Goal: Transaction & Acquisition: Purchase product/service

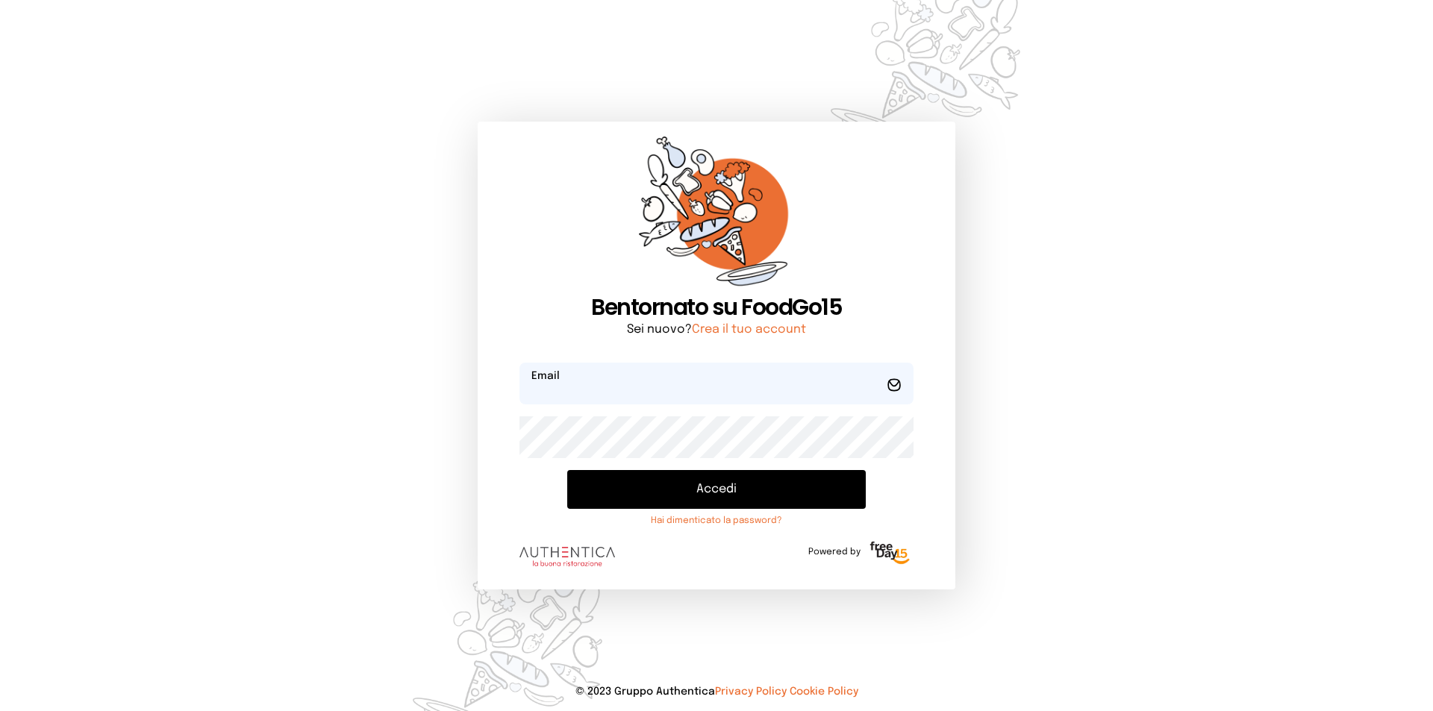
type input "**********"
click at [663, 487] on button "Accedi" at bounding box center [716, 489] width 299 height 39
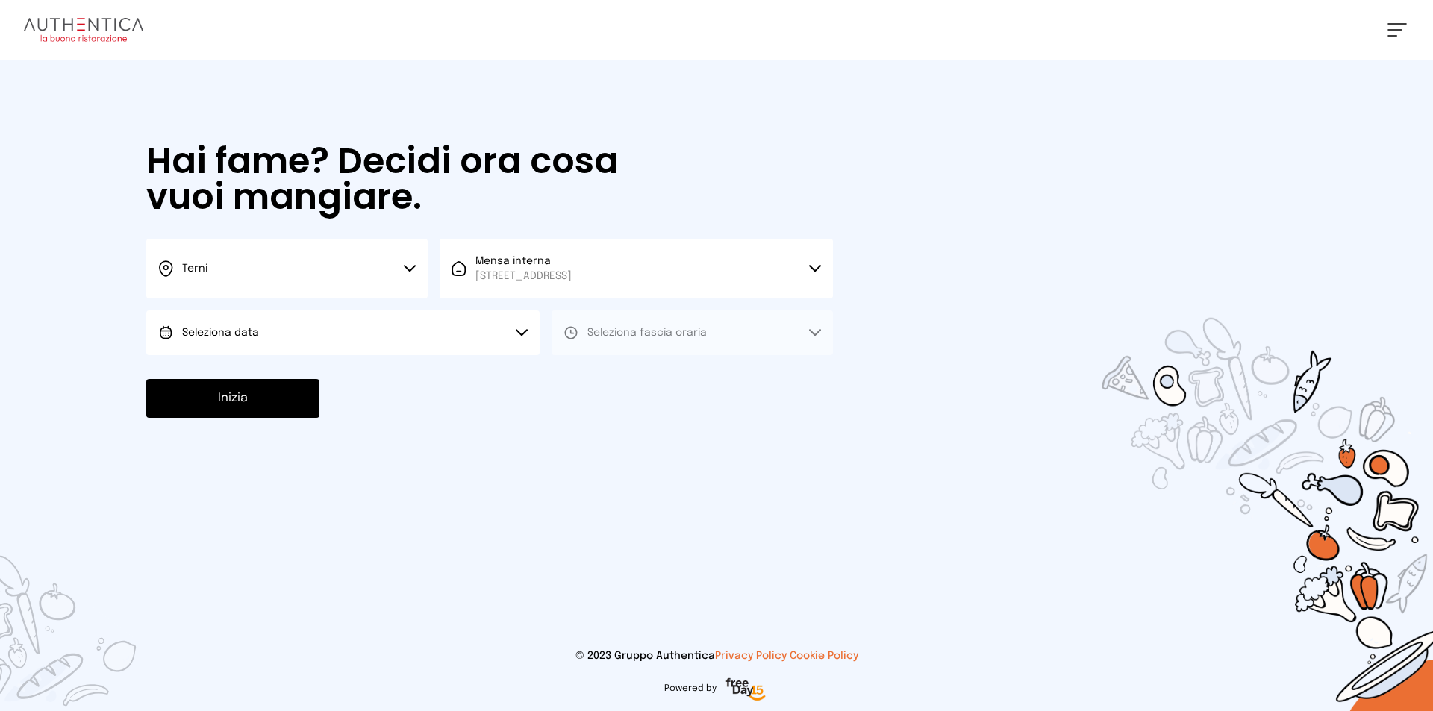
click at [420, 342] on button "Seleziona data" at bounding box center [342, 333] width 393 height 45
click at [414, 366] on li "[DATE], [DATE]" at bounding box center [342, 374] width 393 height 39
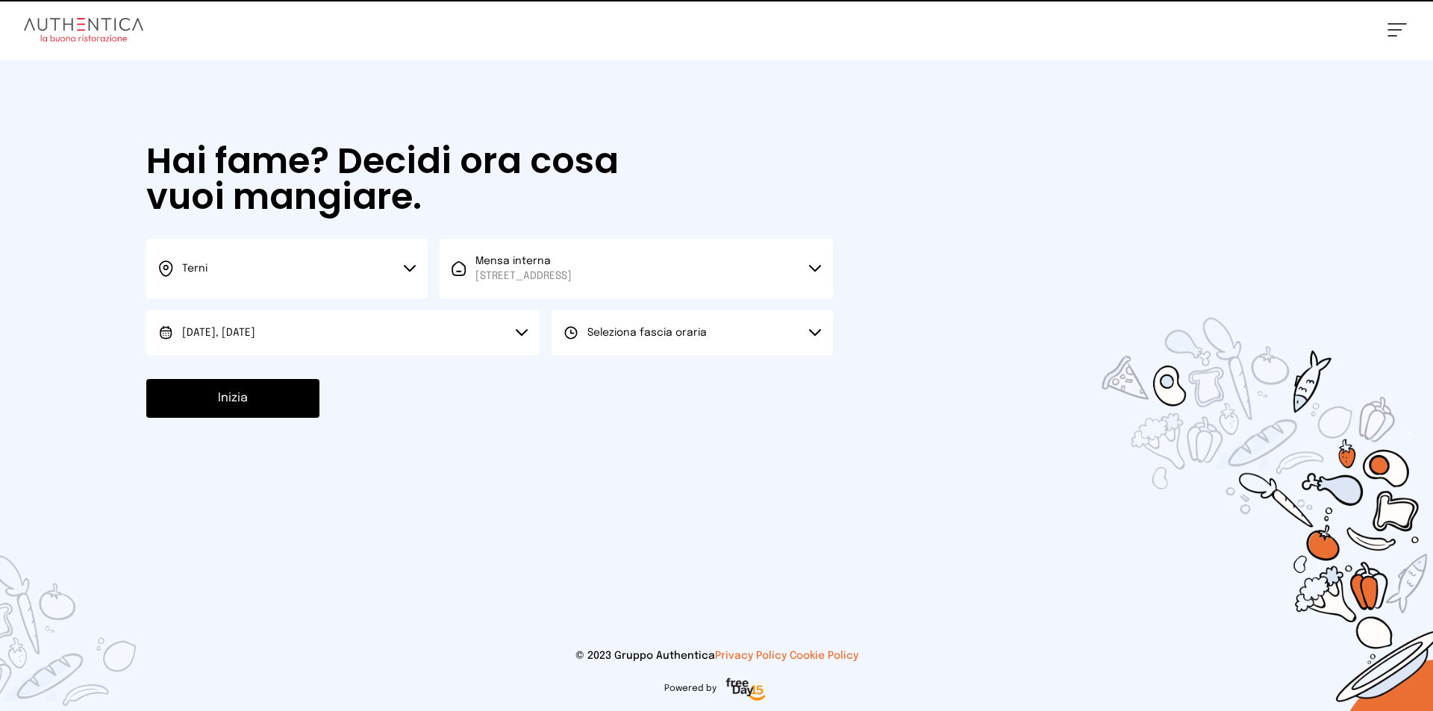
click at [724, 337] on button "Seleziona fascia oraria" at bounding box center [692, 333] width 281 height 45
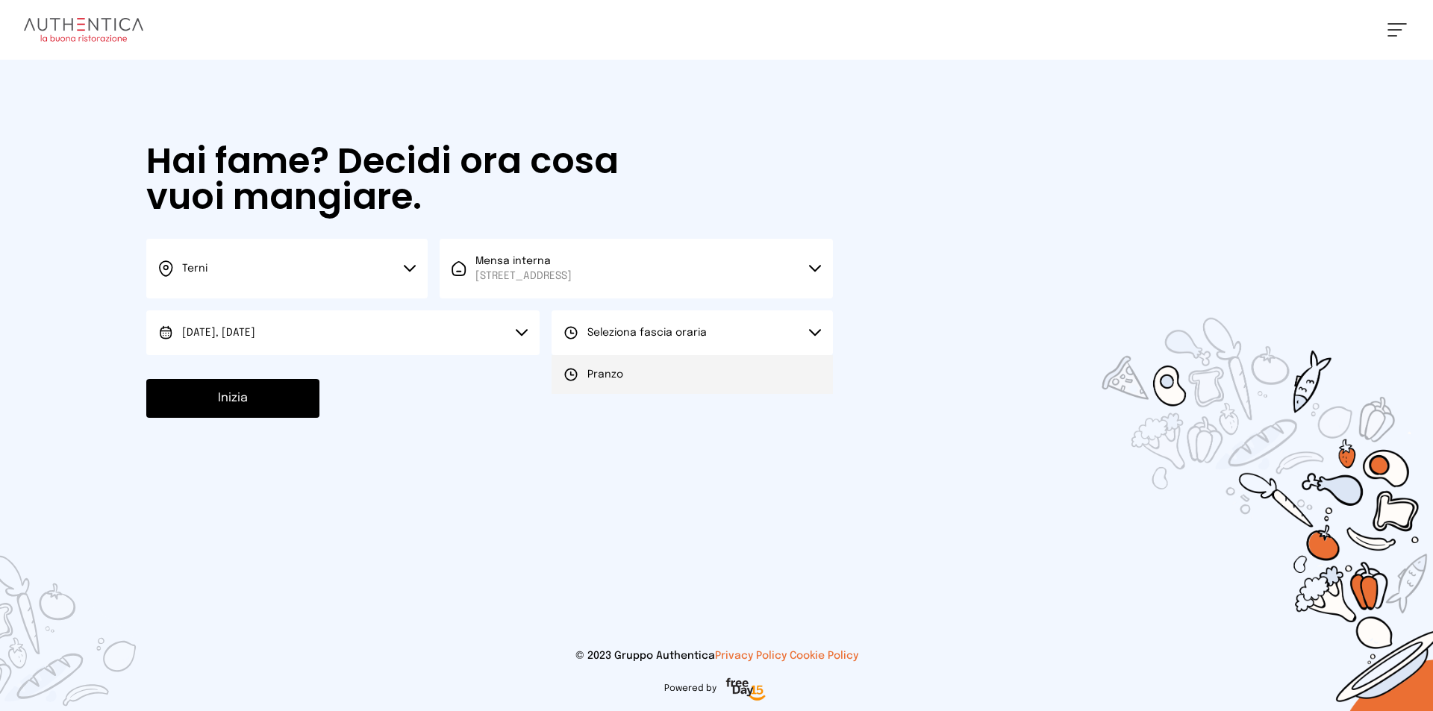
click at [717, 370] on li "Pranzo" at bounding box center [692, 374] width 281 height 39
click at [286, 405] on button "Inizia" at bounding box center [232, 398] width 173 height 39
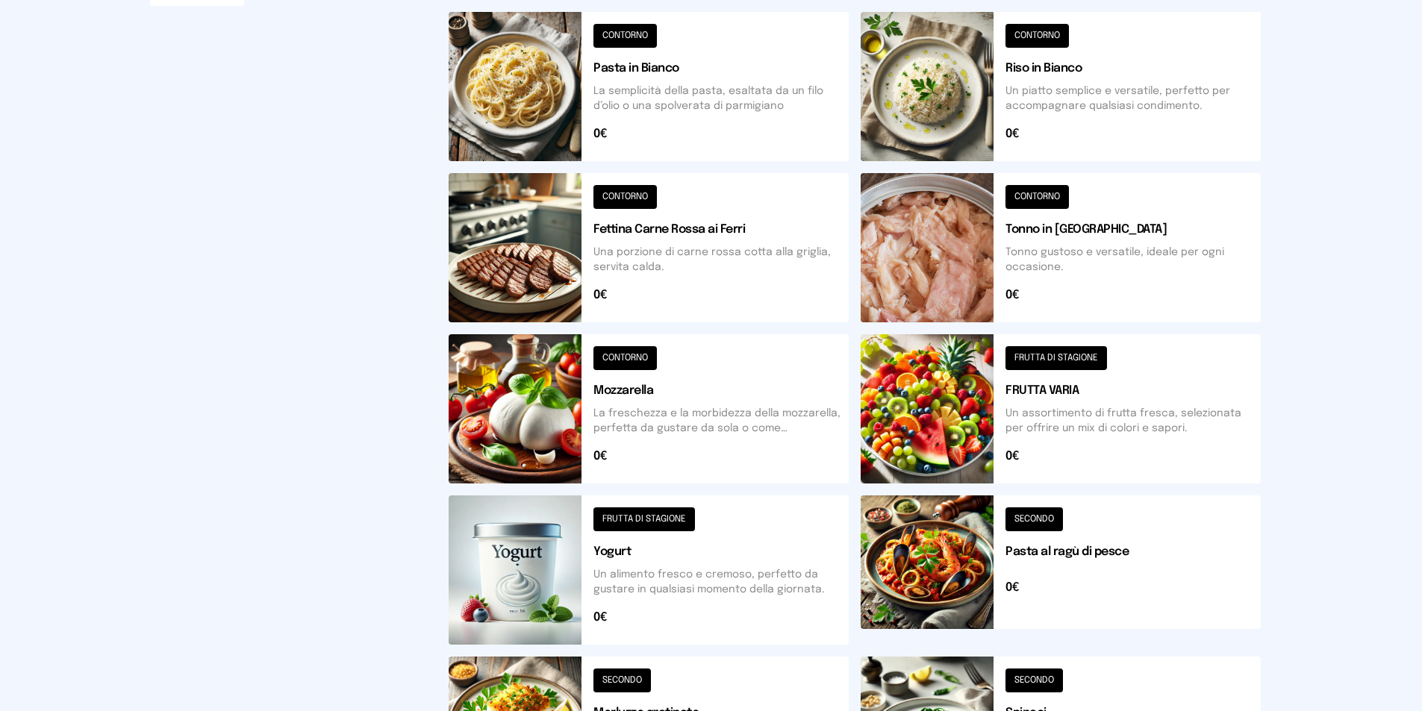
scroll to position [373, 0]
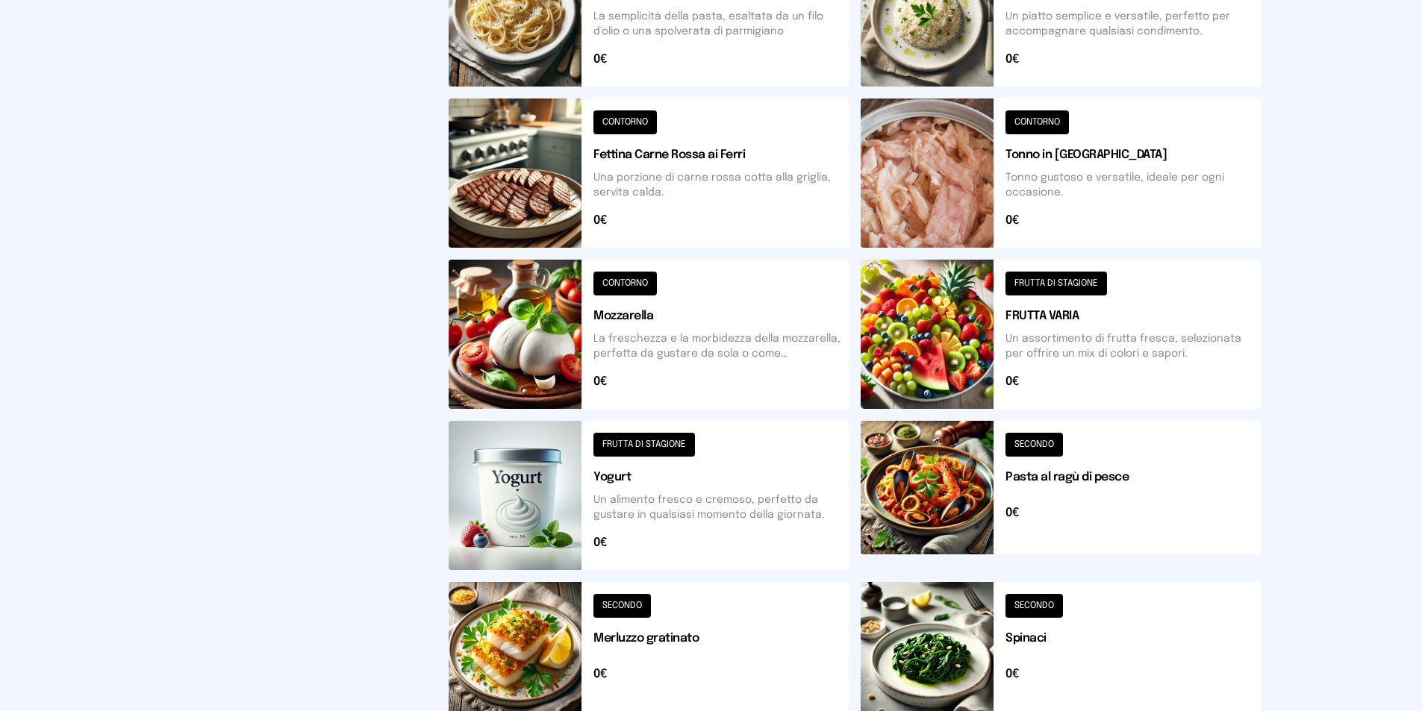
click at [557, 649] on button at bounding box center [649, 649] width 400 height 134
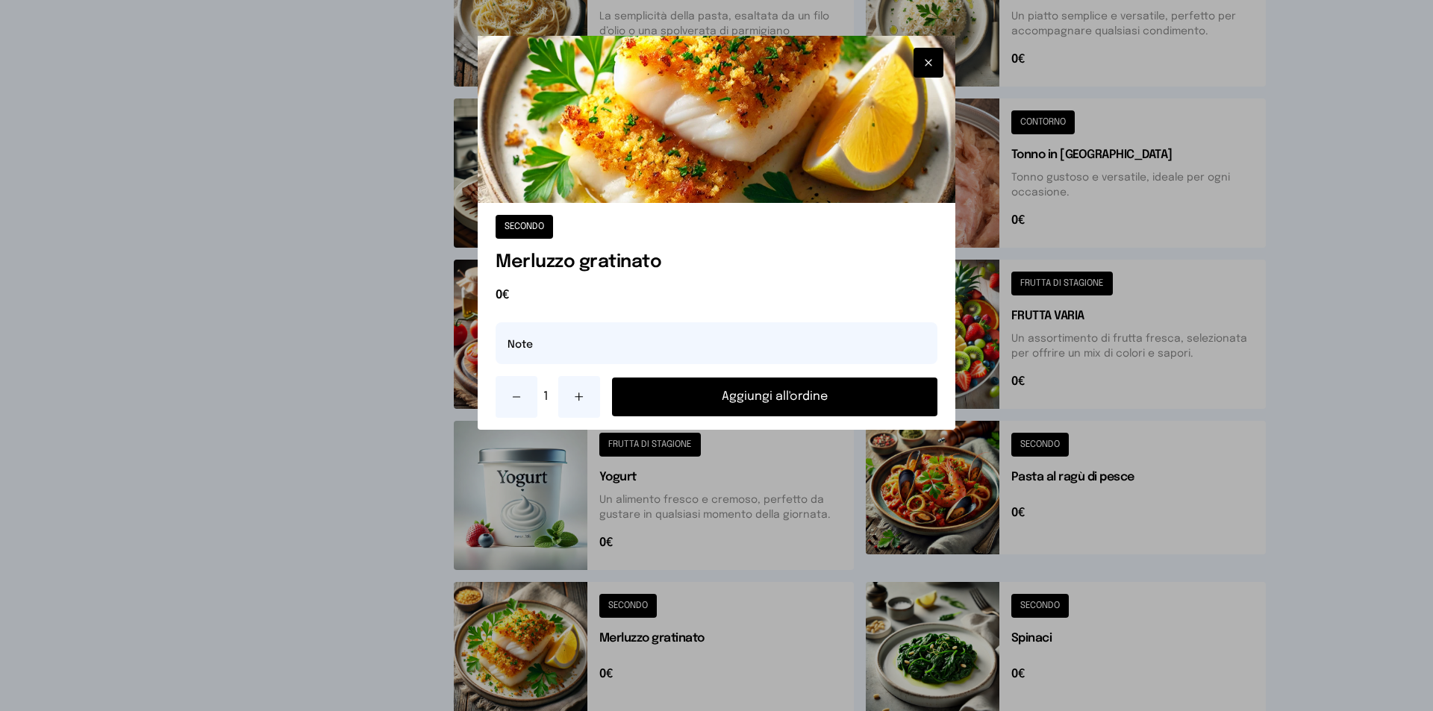
click at [696, 376] on div "1 Aggiungi all'ordine" at bounding box center [717, 397] width 442 height 42
click at [716, 389] on button "Aggiungi all'ordine" at bounding box center [774, 397] width 325 height 39
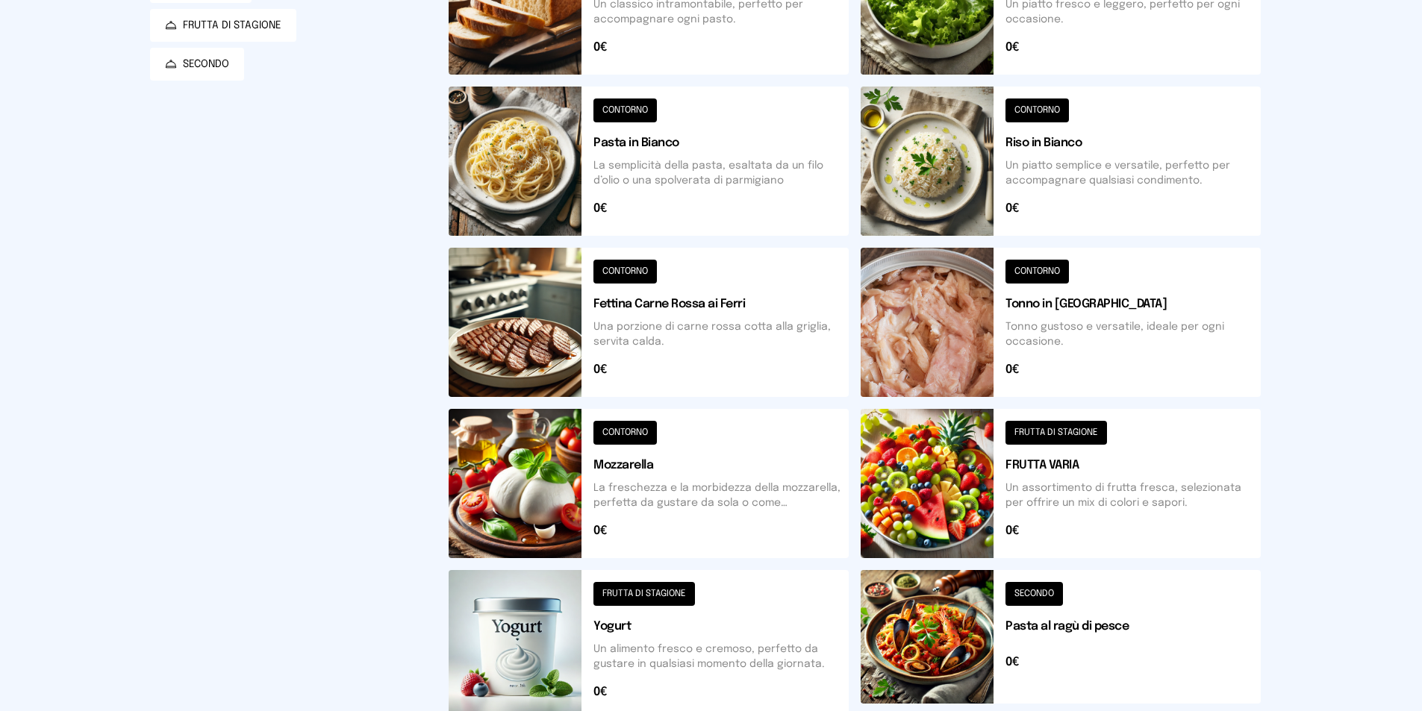
scroll to position [0, 0]
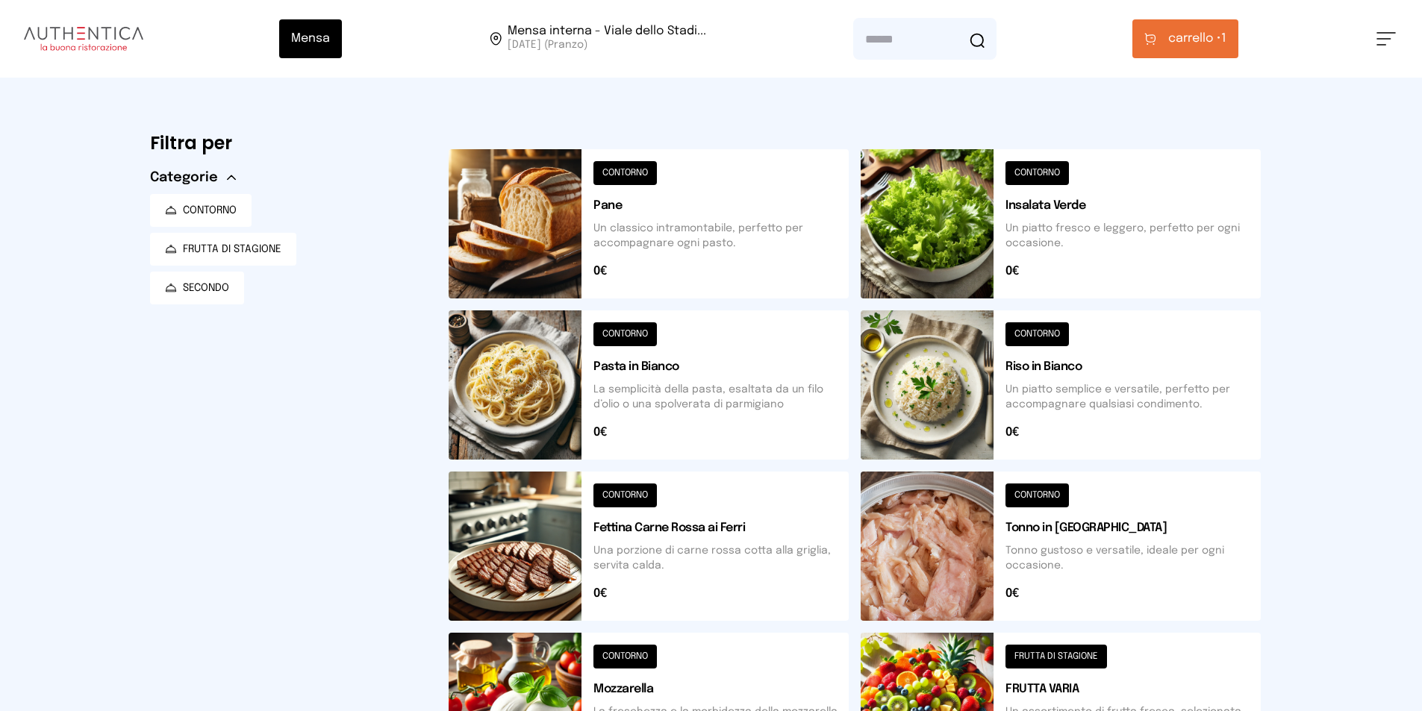
click at [969, 234] on button at bounding box center [1061, 223] width 400 height 149
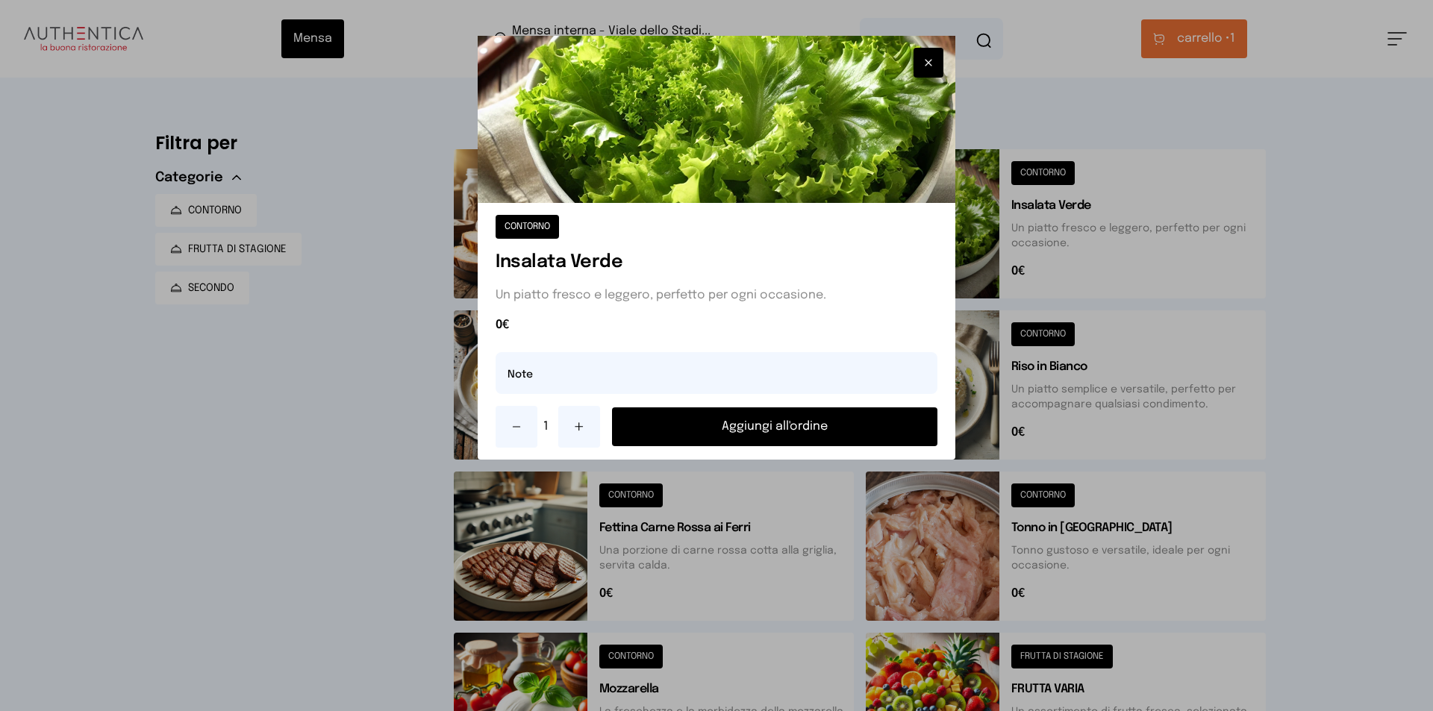
click at [891, 420] on button "Aggiungi all'ordine" at bounding box center [774, 427] width 325 height 39
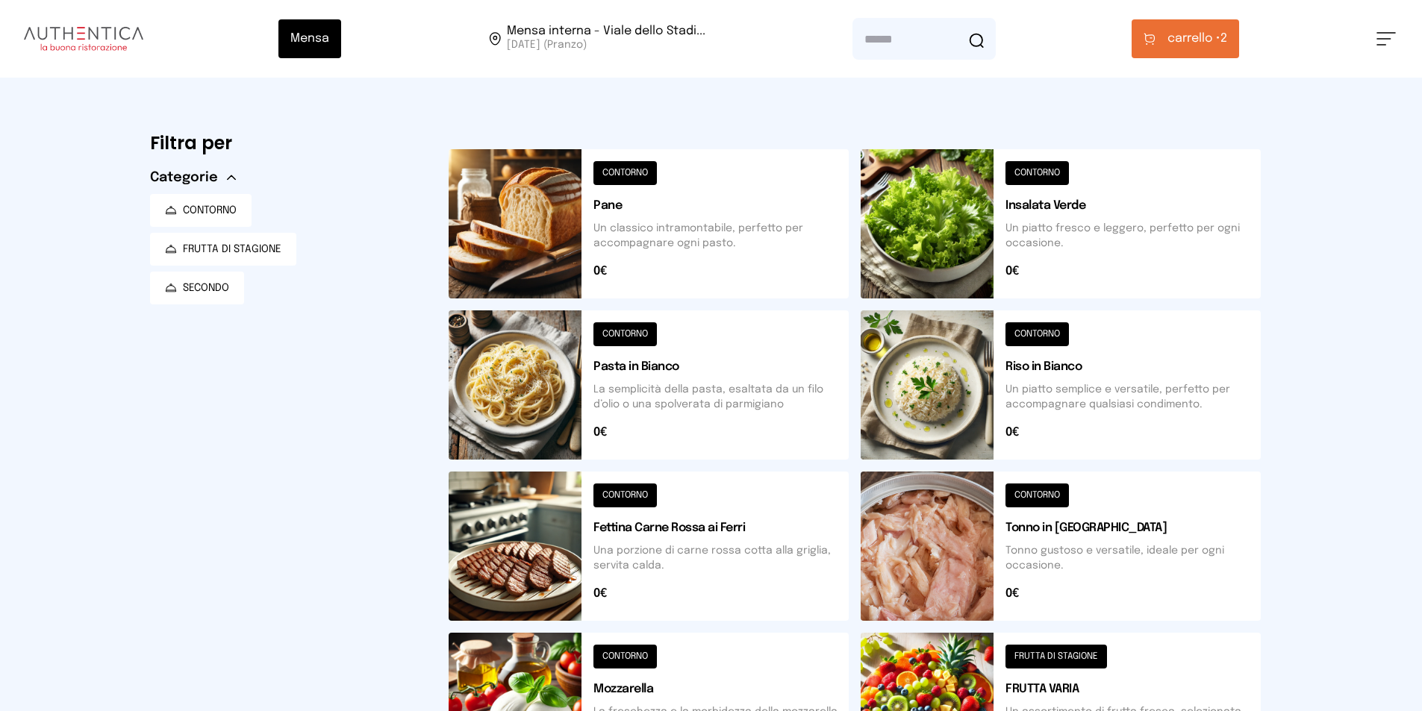
click at [1156, 43] on icon at bounding box center [1150, 39] width 12 height 13
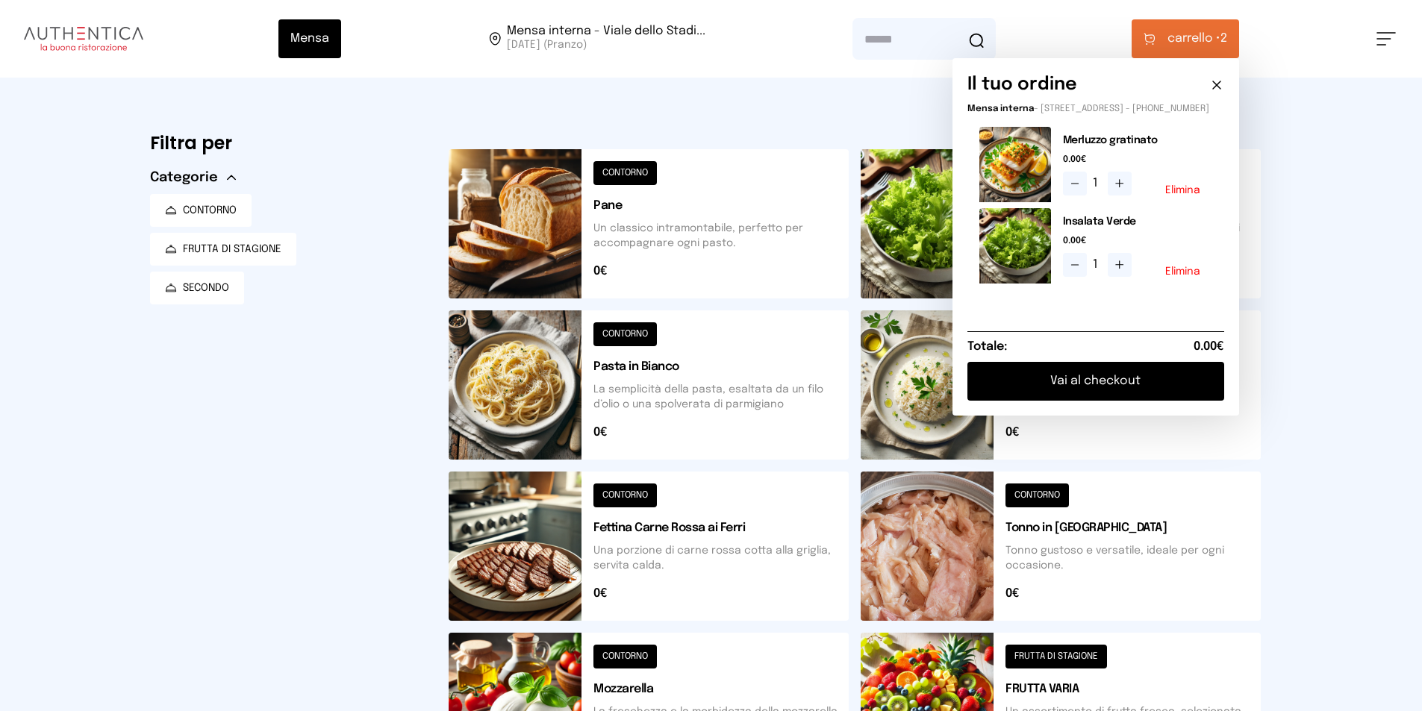
click at [1093, 382] on button "Vai al checkout" at bounding box center [1095, 381] width 257 height 39
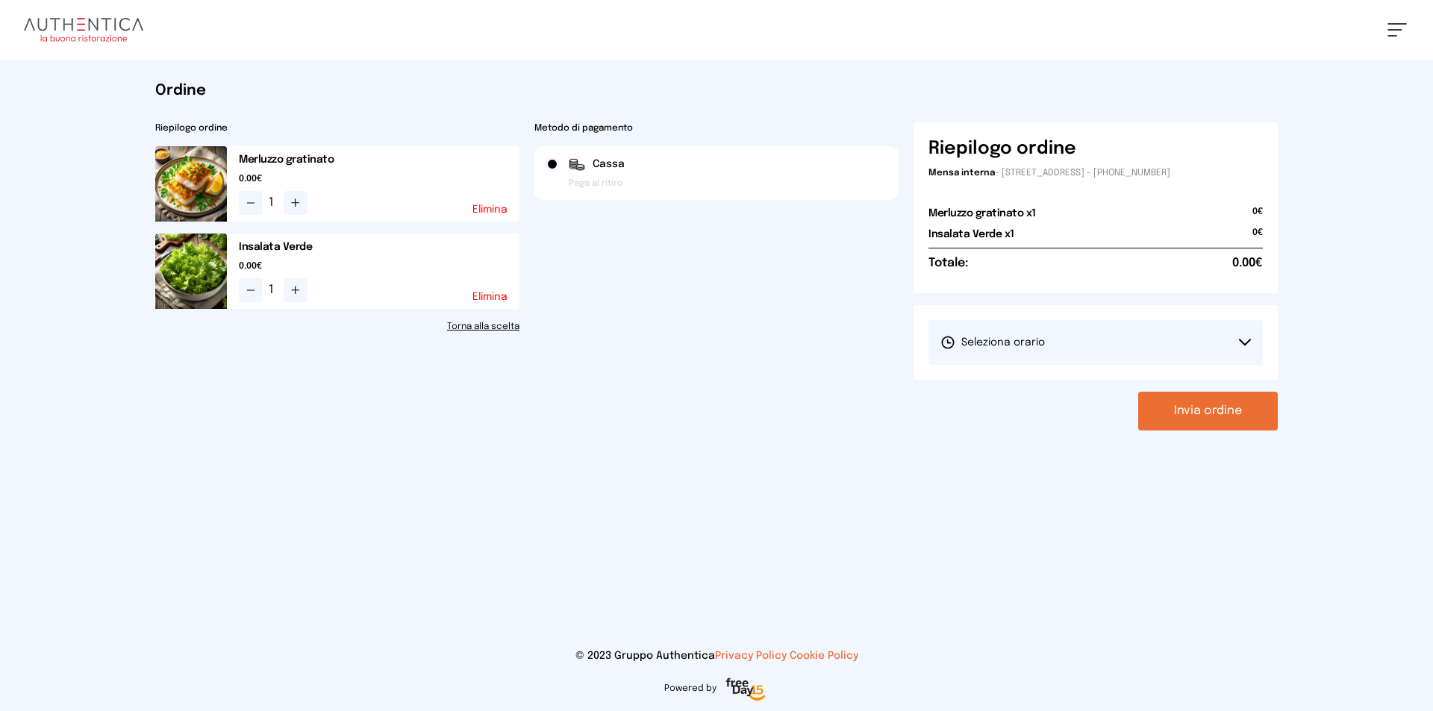
click at [1070, 364] on button "Seleziona orario" at bounding box center [1096, 342] width 334 height 45
click at [1078, 378] on li "1° Turno (13:00 - 15:00)" at bounding box center [1096, 384] width 334 height 39
click at [1242, 396] on button "Invia ordine" at bounding box center [1208, 411] width 140 height 39
